Goal: Information Seeking & Learning: Learn about a topic

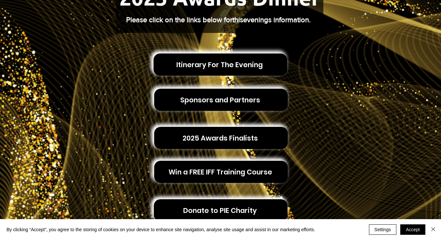
scroll to position [153, 0]
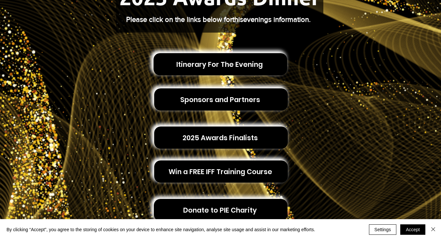
click at [237, 136] on span "2025 Awards Finalists" at bounding box center [219, 138] width 75 height 10
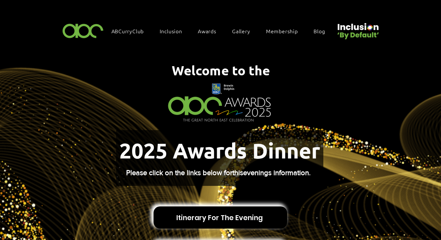
scroll to position [109, 0]
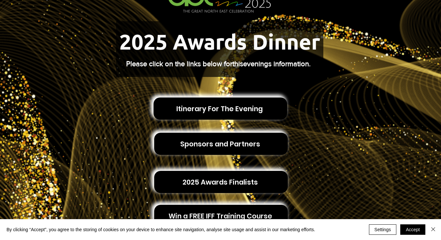
click at [224, 104] on span "Itinerary For The Evening" at bounding box center [219, 109] width 86 height 10
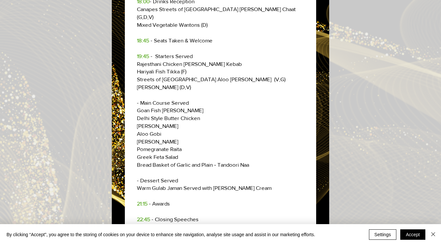
scroll to position [0, 0]
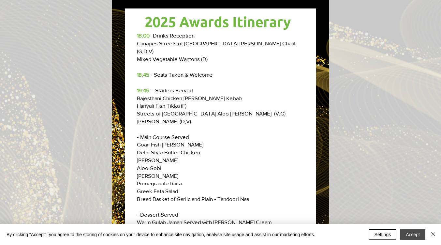
click at [406, 236] on button "Accept" at bounding box center [412, 234] width 25 height 10
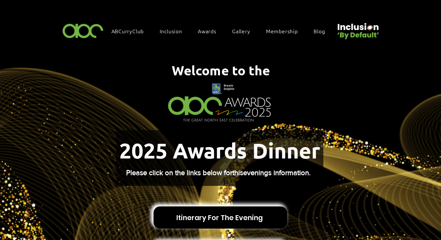
drag, startPoint x: 255, startPoint y: 141, endPoint x: 249, endPoint y: 145, distance: 7.2
click at [249, 145] on span "2025 Awards Dinner" at bounding box center [219, 150] width 201 height 26
drag, startPoint x: 178, startPoint y: 147, endPoint x: 172, endPoint y: 149, distance: 6.8
click at [172, 149] on span "2025 Awards Dinner" at bounding box center [219, 150] width 201 height 26
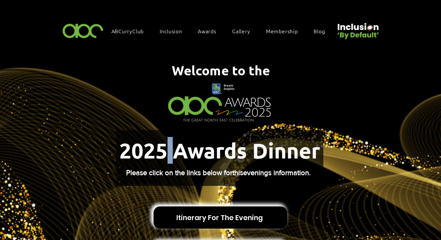
drag, startPoint x: 167, startPoint y: 151, endPoint x: 176, endPoint y: 149, distance: 8.6
click at [176, 149] on span "2025 Awards Dinner" at bounding box center [219, 150] width 201 height 26
drag, startPoint x: 174, startPoint y: 144, endPoint x: 168, endPoint y: 145, distance: 5.6
click at [168, 145] on span "2025 Awards Dinner" at bounding box center [219, 150] width 201 height 26
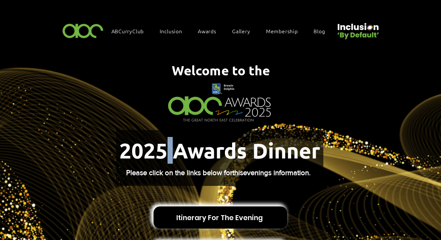
click at [168, 145] on span "2025 Awards Dinner" at bounding box center [219, 150] width 201 height 26
click at [247, 150] on span "2025 Awards Dinner" at bounding box center [219, 150] width 201 height 26
drag, startPoint x: 255, startPoint y: 147, endPoint x: 249, endPoint y: 147, distance: 6.5
click at [249, 147] on span "2025 Awards Dinner" at bounding box center [219, 150] width 201 height 26
